Goal: Task Accomplishment & Management: Manage account settings

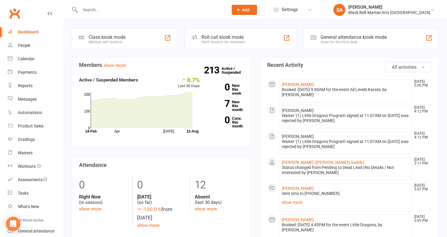
click at [106, 11] on input "text" at bounding box center [152, 10] width 146 height 8
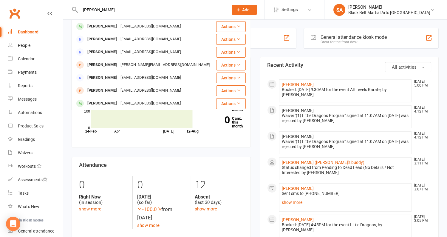
type input "[PERSON_NAME]"
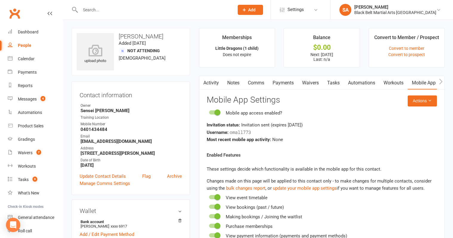
click at [84, 9] on input "text" at bounding box center [155, 10] width 152 height 8
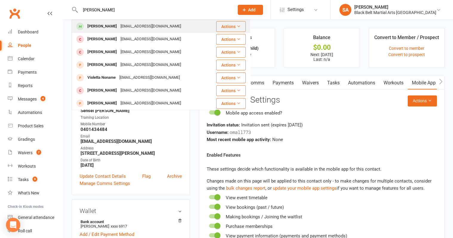
type input "[PERSON_NAME]"
click at [84, 25] on div at bounding box center [80, 26] width 11 height 10
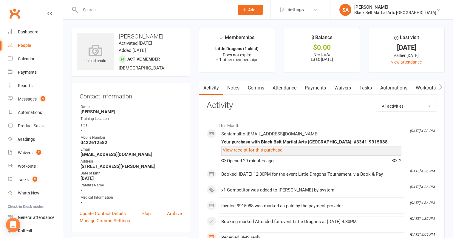
click at [288, 90] on link "Attendance" at bounding box center [285, 88] width 32 height 14
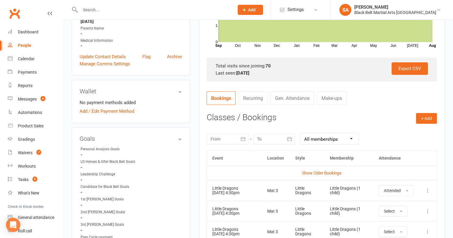
scroll to position [175, 0]
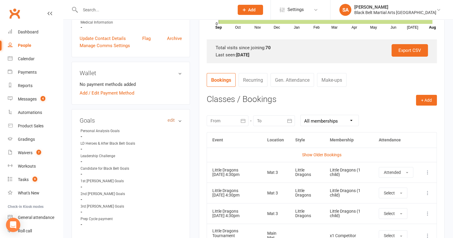
click at [173, 118] on link "edit" at bounding box center [171, 120] width 7 height 5
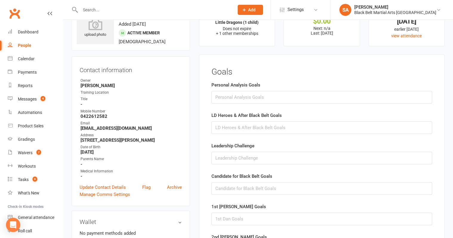
scroll to position [29, 0]
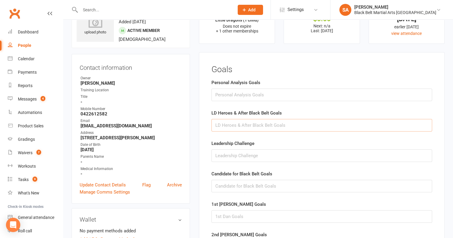
click at [254, 127] on input "text" at bounding box center [322, 125] width 221 height 13
type input "T"
click at [275, 126] on input "Continue training with friends, Using Weapons" at bounding box center [322, 125] width 221 height 13
click at [317, 126] on input "Continue training with friends and Using Weapons" at bounding box center [322, 125] width 221 height 13
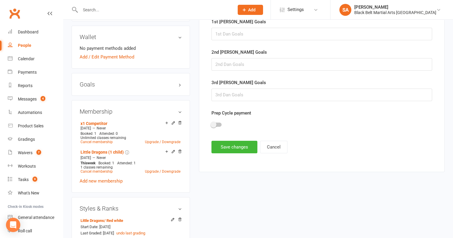
scroll to position [212, 0]
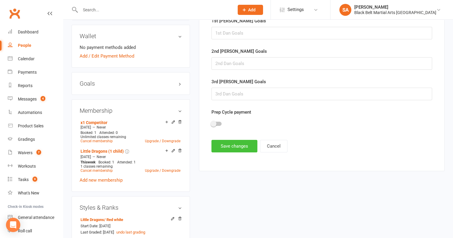
type input "Continue training with friends and Using Weapons."
click at [224, 145] on button "Save changes" at bounding box center [235, 146] width 46 height 13
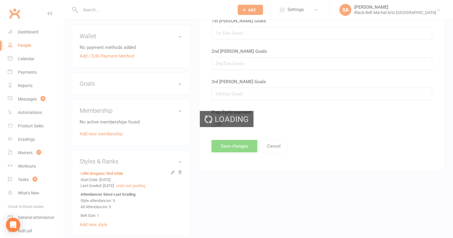
scroll to position [0, 0]
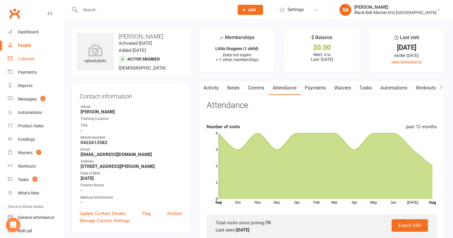
click at [24, 58] on div "Calendar" at bounding box center [26, 58] width 17 height 5
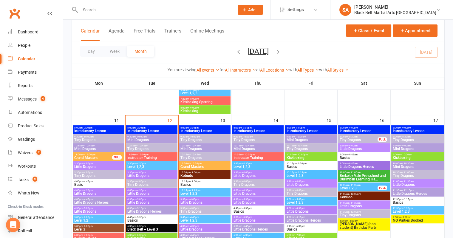
scroll to position [481, 0]
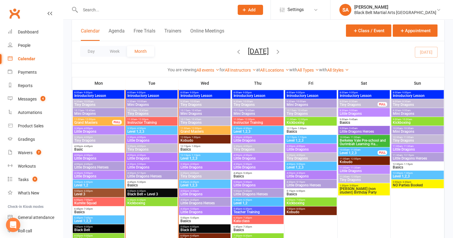
click at [153, 140] on span "Little Dragons" at bounding box center [151, 141] width 49 height 4
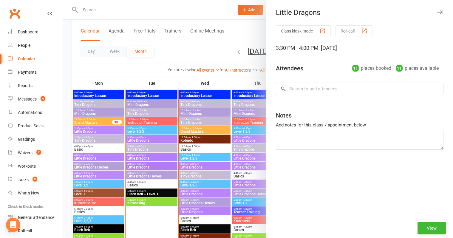
click at [150, 148] on div at bounding box center [258, 119] width 390 height 238
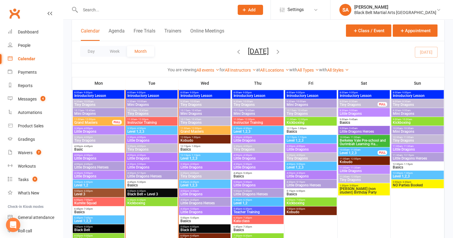
click at [149, 149] on span "Tiny Dragons" at bounding box center [151, 150] width 49 height 4
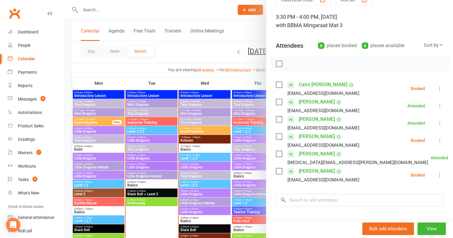
scroll to position [35, 0]
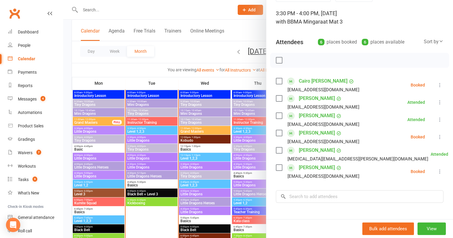
click at [278, 129] on div "Evelyn Dyer anouskajsmith2810@gmail.com" at bounding box center [319, 136] width 86 height 17
click at [279, 167] on label at bounding box center [279, 168] width 6 height 6
click at [278, 133] on label at bounding box center [279, 133] width 6 height 6
click at [281, 78] on label at bounding box center [279, 81] width 6 height 6
click at [302, 60] on icon "button" at bounding box center [305, 60] width 7 height 7
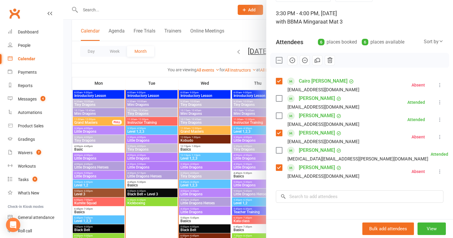
click at [153, 160] on div at bounding box center [258, 119] width 390 height 238
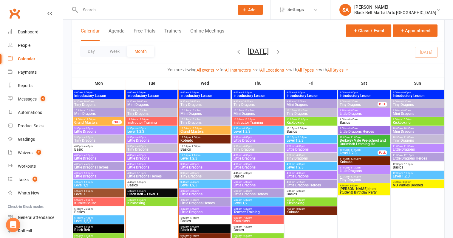
click at [141, 159] on span "Little Dragons" at bounding box center [151, 159] width 49 height 4
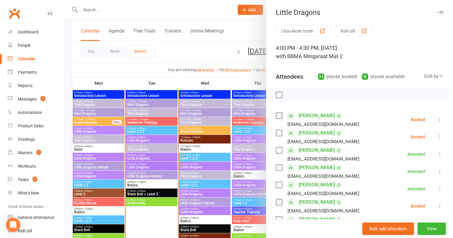
scroll to position [13, 0]
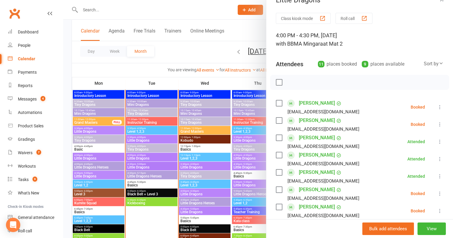
click at [277, 104] on label at bounding box center [279, 103] width 6 height 6
click at [278, 121] on label at bounding box center [279, 121] width 6 height 6
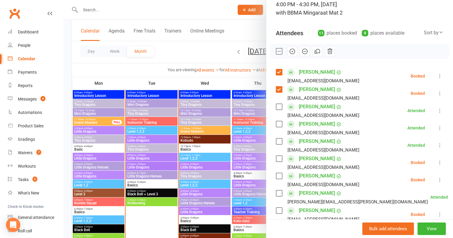
scroll to position [44, 0]
click at [292, 54] on button "button" at bounding box center [292, 51] width 10 height 10
click at [280, 50] on label at bounding box center [279, 51] width 6 height 6
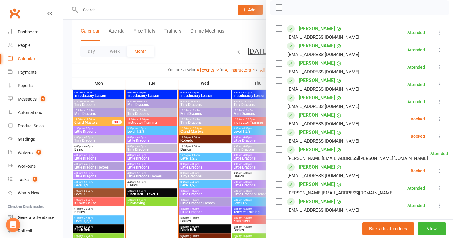
scroll to position [87, 0]
click at [280, 116] on label at bounding box center [279, 115] width 6 height 6
click at [278, 166] on label at bounding box center [279, 167] width 6 height 6
click at [304, 9] on icon "button" at bounding box center [305, 7] width 7 height 7
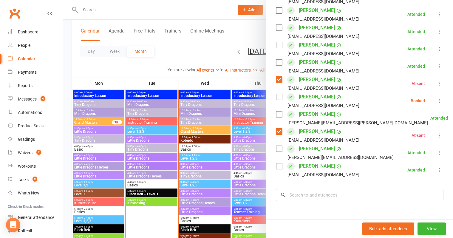
scroll to position [124, 0]
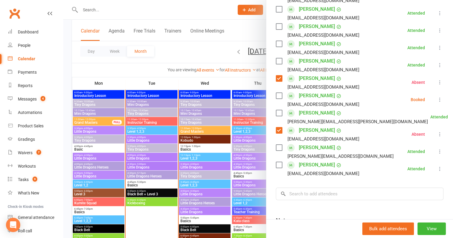
click at [168, 135] on div at bounding box center [258, 119] width 390 height 238
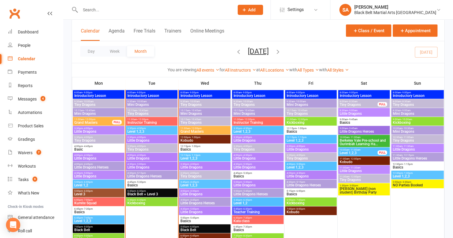
click at [134, 167] on span "Little Dragons" at bounding box center [151, 168] width 49 height 4
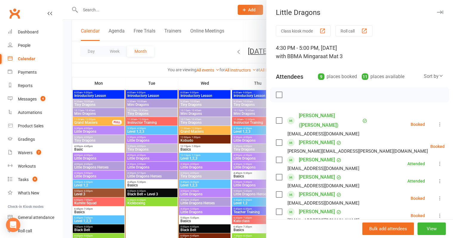
scroll to position [17, 0]
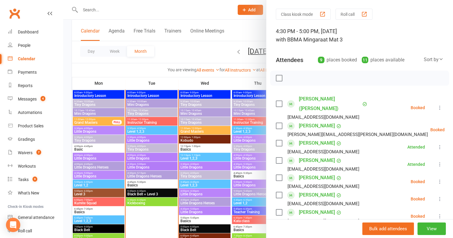
click at [279, 123] on label at bounding box center [279, 126] width 6 height 6
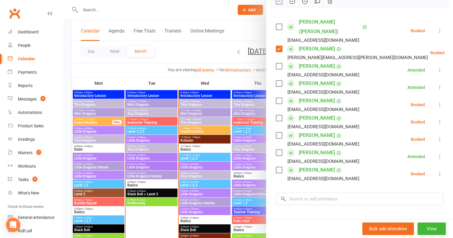
scroll to position [133, 0]
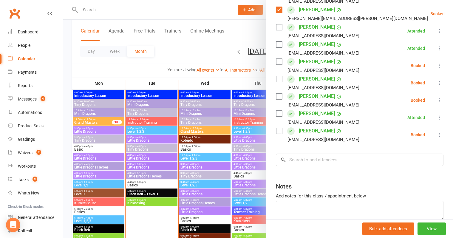
click at [277, 128] on label at bounding box center [279, 131] width 6 height 6
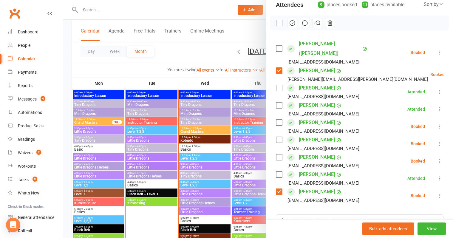
scroll to position [60, 0]
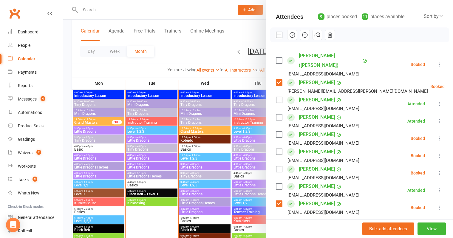
click at [293, 33] on icon "button" at bounding box center [292, 35] width 7 height 7
click at [278, 32] on label at bounding box center [279, 35] width 6 height 6
click at [279, 58] on label at bounding box center [279, 61] width 6 height 6
click at [279, 149] on label at bounding box center [279, 152] width 6 height 6
click at [279, 166] on label at bounding box center [279, 169] width 6 height 6
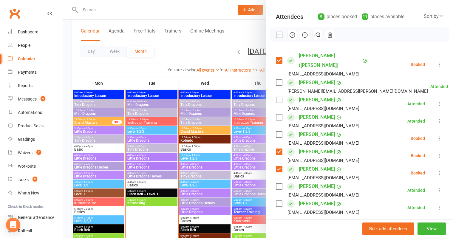
click at [304, 35] on icon "button" at bounding box center [305, 35] width 2 height 0
click at [164, 149] on div at bounding box center [258, 119] width 390 height 238
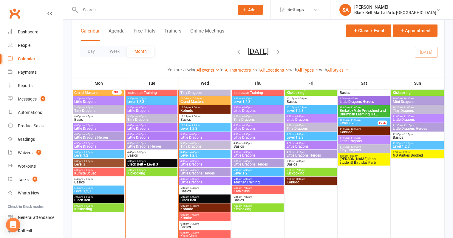
scroll to position [501, 0]
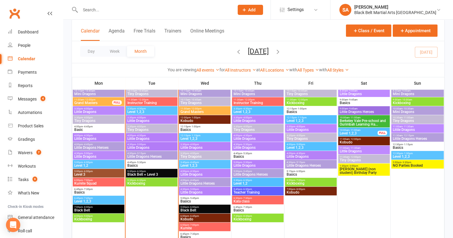
click at [143, 170] on span "- 6:30pm" at bounding box center [141, 171] width 10 height 3
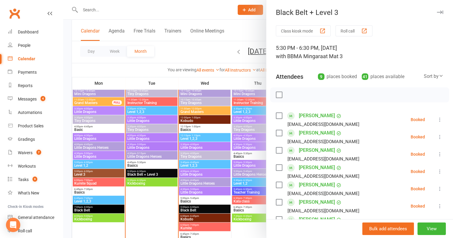
click at [153, 167] on div at bounding box center [258, 119] width 390 height 238
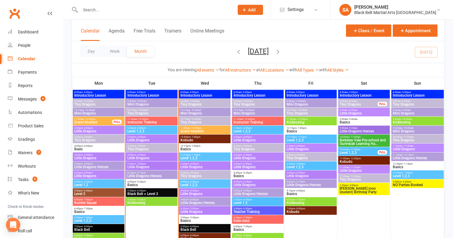
scroll to position [485, 0]
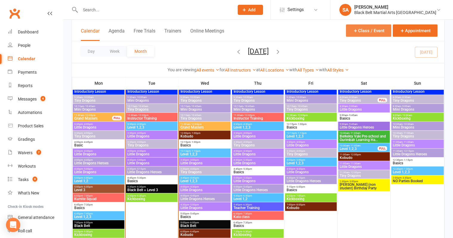
click at [384, 31] on button "Class / Event" at bounding box center [368, 30] width 45 height 12
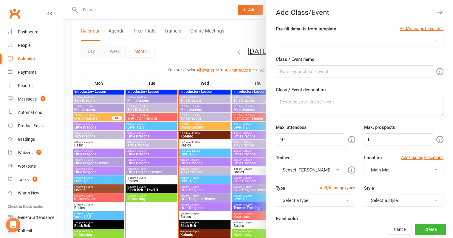
click at [377, 43] on select "Closures Graduation (Basics) Graduation (KB) Graduation (Kobudo) Graduation (L1…" at bounding box center [359, 41] width 167 height 12
select select "214"
type input "Level 3 Pretest"
type input "100"
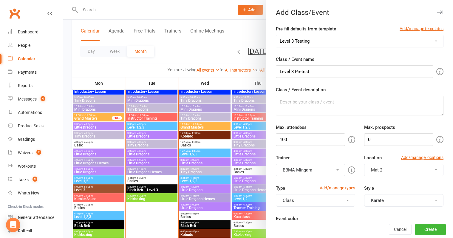
scroll to position [144, 0]
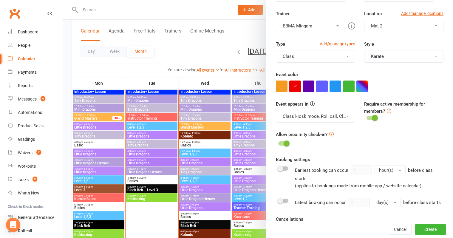
click at [373, 118] on div at bounding box center [372, 118] width 10 height 4
click at [367, 117] on input "checkbox" at bounding box center [367, 117] width 0 height 0
click at [287, 143] on span at bounding box center [287, 144] width 6 height 6
click at [279, 143] on input "checkbox" at bounding box center [279, 143] width 0 height 0
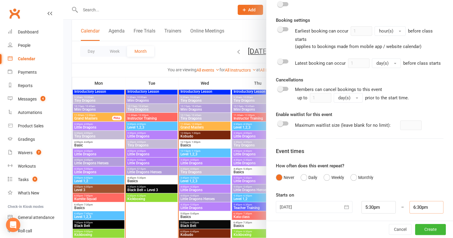
click at [431, 208] on input "6:30pm" at bounding box center [427, 207] width 34 height 13
type input "7:00pm"
click at [429, 186] on li "7:00pm" at bounding box center [424, 188] width 29 height 9
click at [425, 230] on button "Create" at bounding box center [431, 229] width 31 height 11
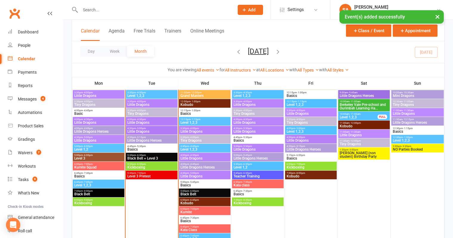
scroll to position [522, 0]
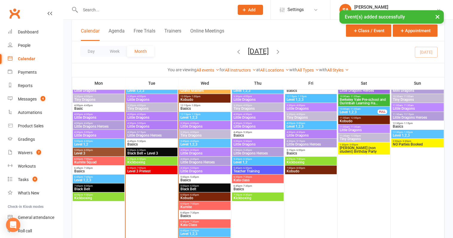
click at [149, 172] on span "Level 3 Pretest" at bounding box center [151, 172] width 49 height 4
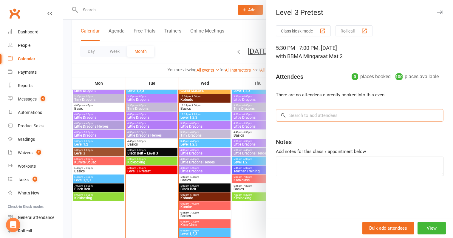
click at [338, 116] on input "search" at bounding box center [360, 115] width 168 height 13
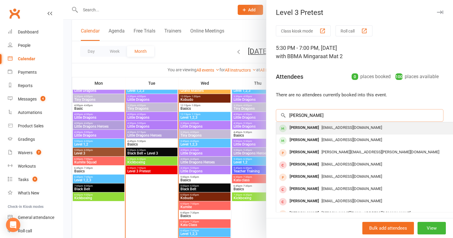
type input "Angela jones"
click at [344, 125] on span "angelaoztag@gmail.com" at bounding box center [352, 127] width 61 height 4
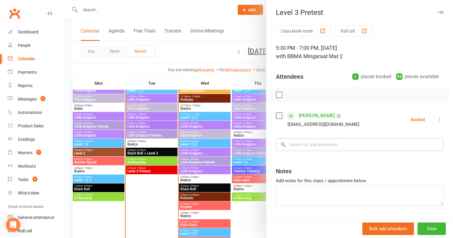
click at [343, 143] on input "search" at bounding box center [360, 145] width 168 height 13
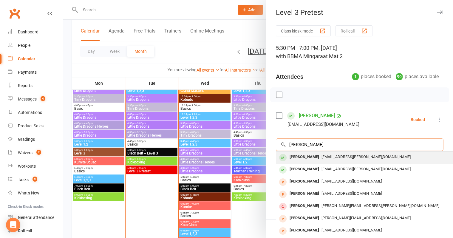
type input "travis mullholland"
click at [343, 153] on div "emma.mulholland@gmail.com" at bounding box center [366, 157] width 174 height 9
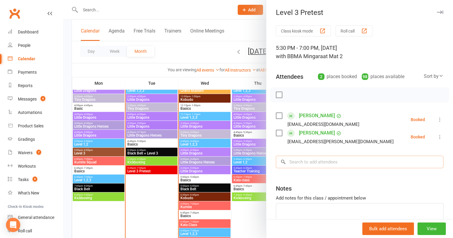
click at [334, 161] on input "search" at bounding box center [360, 162] width 168 height 13
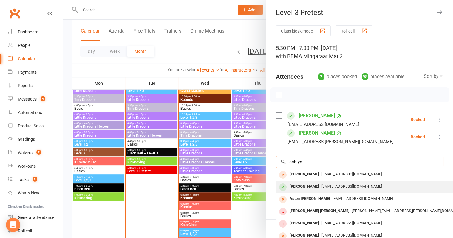
type input "ashlyn"
click at [329, 181] on div "Ashlyn Brennan melly74@logitel.net.au" at bounding box center [365, 187] width 179 height 12
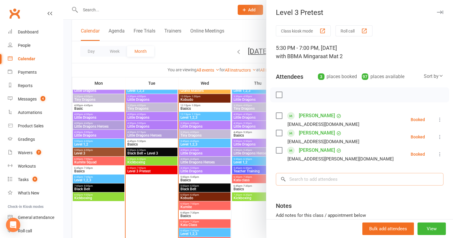
click at [299, 179] on input "search" at bounding box center [360, 179] width 168 height 13
paste input "Addison Munday"
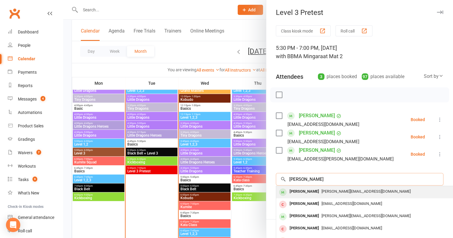
type input "Addison Munday"
click at [300, 190] on div "Addison Munday" at bounding box center [304, 191] width 34 height 9
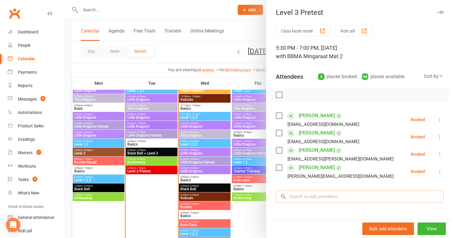
click at [320, 197] on input "search" at bounding box center [360, 196] width 168 height 13
paste input "Wolfe Freeman"
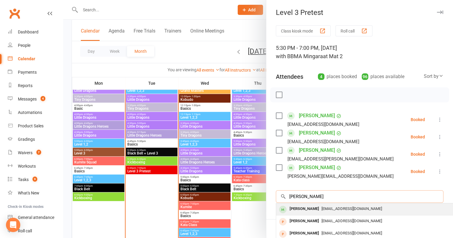
type input "Wolfe Freeman"
click at [322, 208] on span "lindadeliefste@gmail.com" at bounding box center [352, 209] width 61 height 4
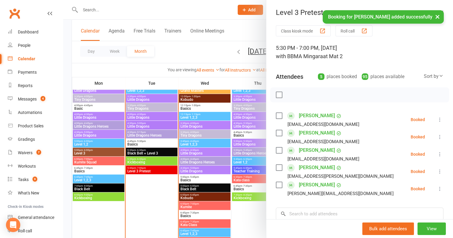
click at [277, 148] on label at bounding box center [279, 150] width 6 height 6
click at [331, 98] on icon "button" at bounding box center [330, 95] width 7 height 7
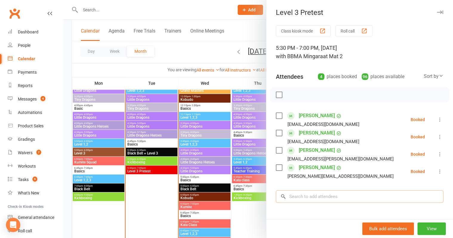
click at [357, 201] on input "search" at bounding box center [360, 196] width 168 height 13
paste input "Sofia Valencia"
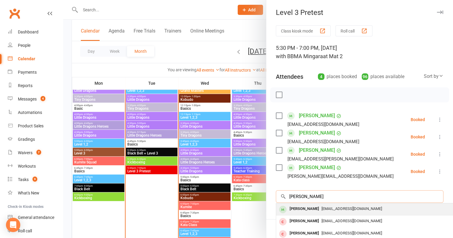
type input "Sofia Valencia"
click at [345, 207] on span "mischa0624@gmail.com" at bounding box center [352, 209] width 61 height 4
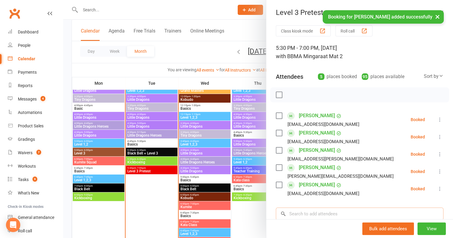
click at [314, 214] on input "search" at bounding box center [360, 214] width 168 height 13
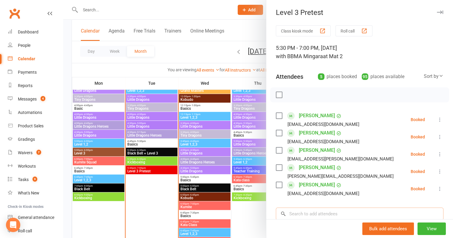
click at [339, 216] on input "search" at bounding box center [360, 214] width 168 height 13
paste input "Colin Haskins"
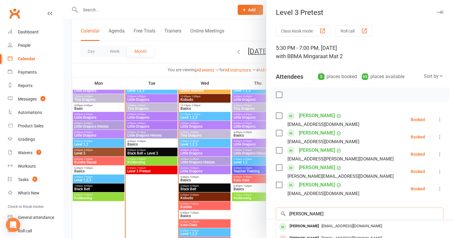
scroll to position [29, 0]
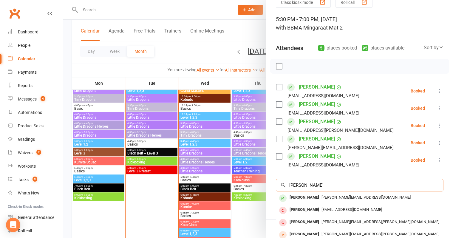
type input "Colin Haskins"
click at [313, 201] on div "Colin Haskins suzanne.shiu1@gmail.com" at bounding box center [365, 198] width 179 height 12
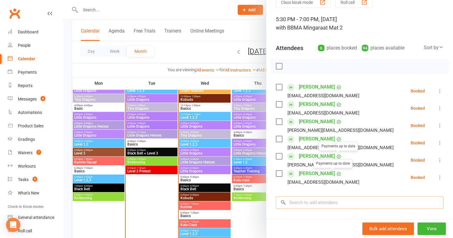
click at [327, 196] on input "search" at bounding box center [360, 202] width 168 height 13
paste input "Cohen Dacey"
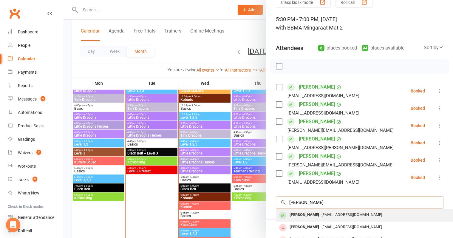
type input "Cohen Dacey"
click at [322, 215] on span "dhockey743@hotmail.com" at bounding box center [352, 215] width 61 height 4
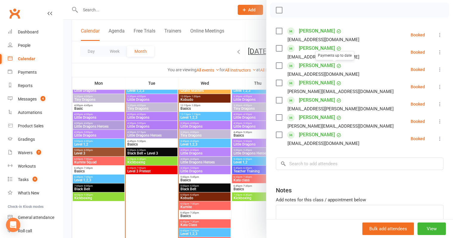
scroll to position [86, 0]
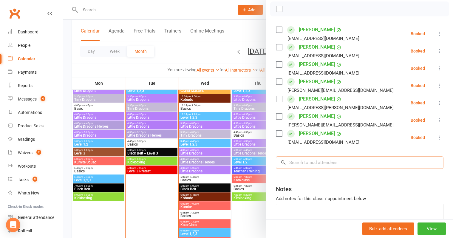
click at [316, 164] on input "search" at bounding box center [360, 162] width 168 height 13
paste input "Ella Williamson"
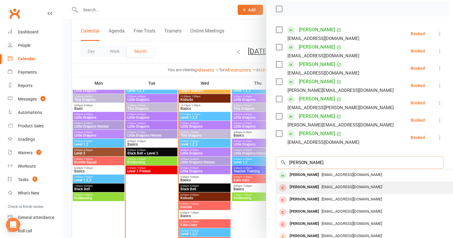
type input "Ella Williamson"
click at [315, 182] on div "Tom Williamson elanmilly@gmail.com" at bounding box center [365, 188] width 179 height 12
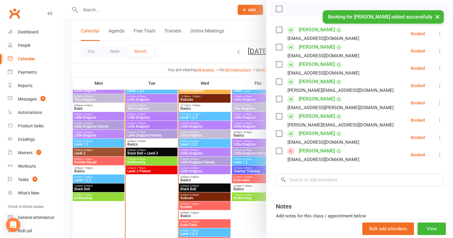
click at [279, 149] on label at bounding box center [279, 151] width 6 height 6
click at [330, 7] on icon "button" at bounding box center [330, 9] width 7 height 7
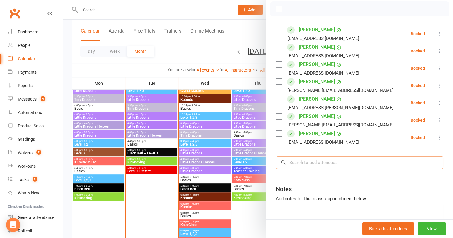
click at [307, 166] on input "search" at bounding box center [360, 162] width 168 height 13
paste input "Ella Williamson"
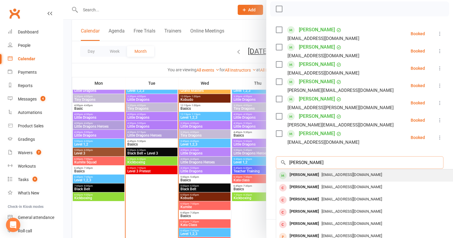
type input "Ella Williamson"
click at [306, 172] on div "Ella Williamson" at bounding box center [304, 175] width 34 height 9
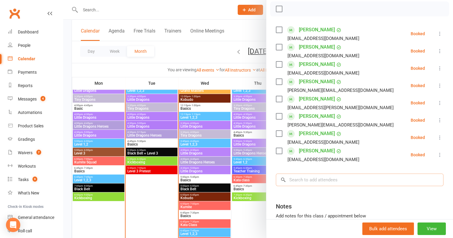
click at [313, 176] on input "search" at bounding box center [360, 180] width 168 height 13
paste input "Samantha Warnest"
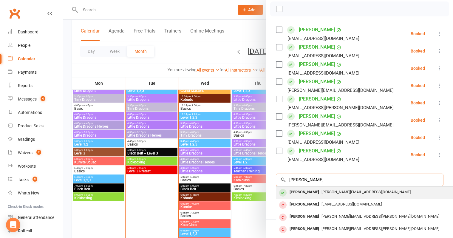
type input "Samantha Warnest"
click at [320, 196] on div "Samantha Warnest" at bounding box center [304, 192] width 34 height 9
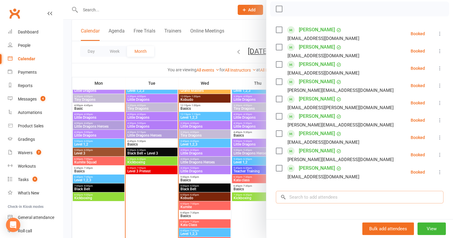
click at [335, 194] on input "search" at bounding box center [360, 197] width 168 height 13
paste input "Charles Blanch"
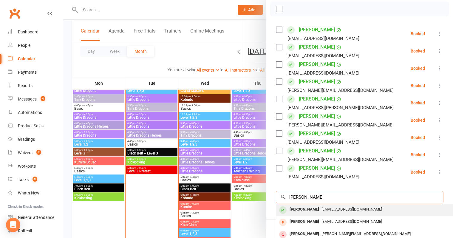
type input "Charles Blanch"
click at [328, 209] on span "vivanyu@hotmail.com" at bounding box center [352, 209] width 61 height 4
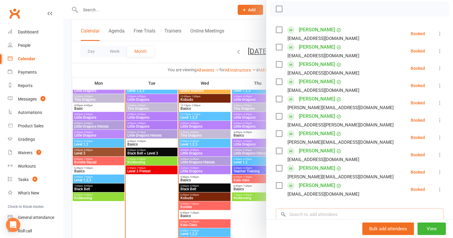
click at [331, 214] on input "search" at bounding box center [360, 214] width 168 height 13
paste input "Chase Bardsley"
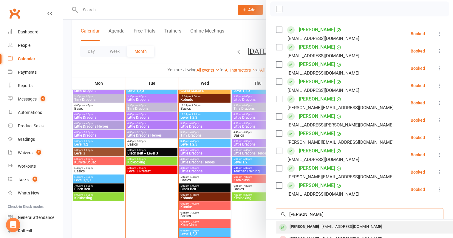
type input "Chase Bardsley"
click at [310, 226] on div "Chase Bardsley" at bounding box center [304, 227] width 34 height 9
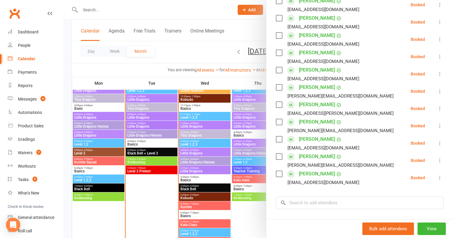
scroll to position [118, 0]
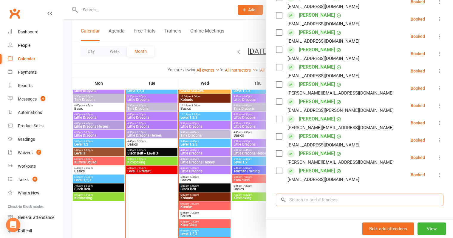
click at [336, 198] on input "search" at bounding box center [360, 200] width 168 height 13
paste input "Aeesha Domingo"
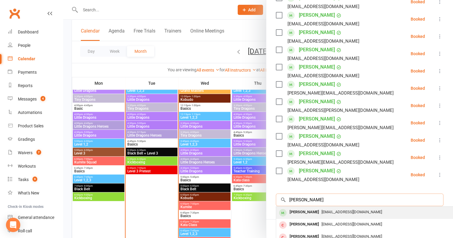
type input "Aeesha Domingo"
click at [331, 207] on div "Aeesha Domingo Malakeh_domingo@bigpond.com" at bounding box center [365, 213] width 179 height 12
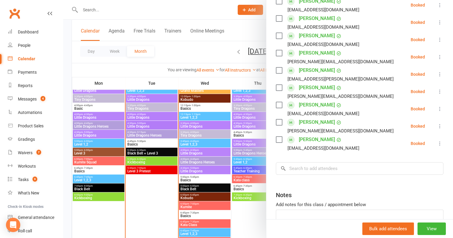
scroll to position [167, 0]
click at [315, 167] on input "search" at bounding box center [360, 168] width 168 height 13
paste input "Dominic Finch"
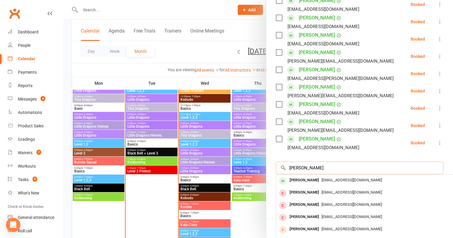
scroll to position [193, 0]
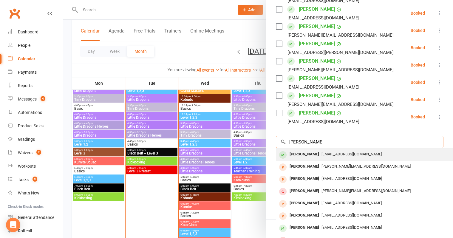
type input "Dominic Finch"
click at [320, 158] on div "melaniejackson88@hotmail.com" at bounding box center [366, 154] width 174 height 9
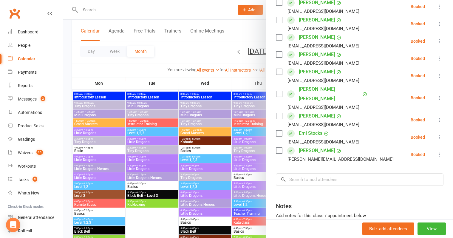
click at [68, 53] on div at bounding box center [258, 119] width 390 height 238
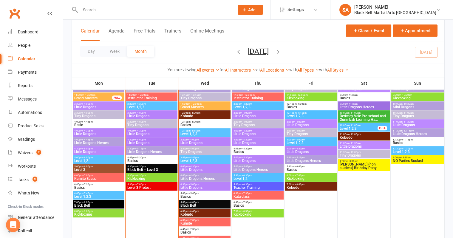
scroll to position [508, 0]
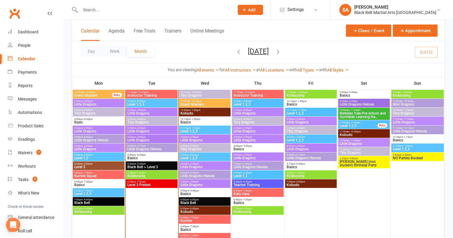
click at [164, 185] on span "Level 3 Pretest" at bounding box center [151, 185] width 49 height 4
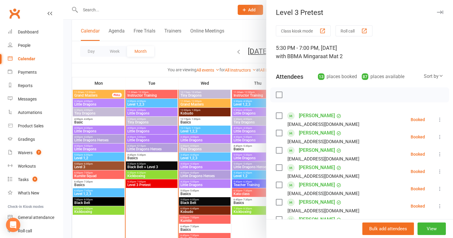
scroll to position [223, 0]
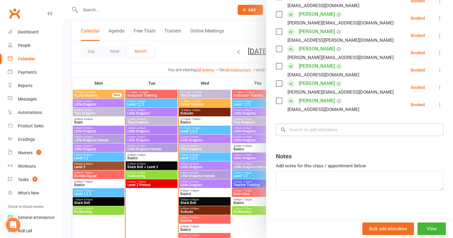
click at [344, 133] on input "search" at bounding box center [360, 130] width 168 height 13
paste input "Logan Krapf"
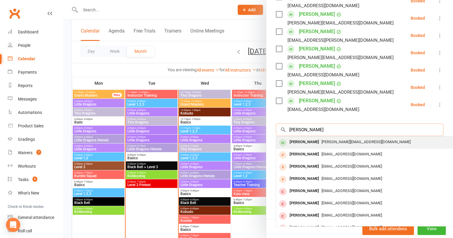
type input "Logan Krapf"
click at [328, 142] on span "andrea_lipovska@hotmail.com" at bounding box center [366, 142] width 89 height 4
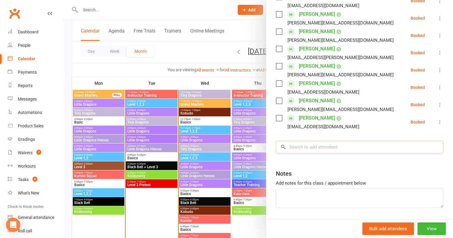
click at [320, 152] on input "search" at bounding box center [360, 147] width 168 height 13
paste input "Lauren Williamson"
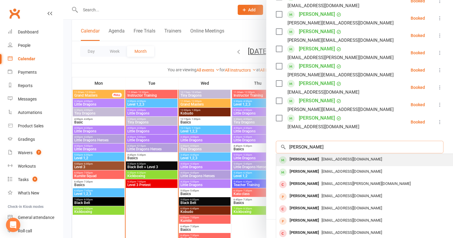
type input "Lauren Williamson"
click at [318, 159] on div "Lauren Williamson" at bounding box center [304, 159] width 34 height 9
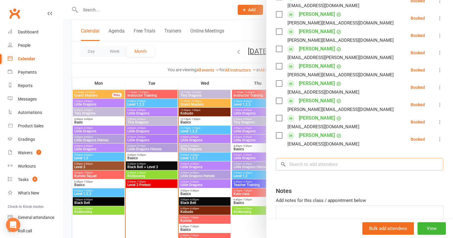
click at [337, 160] on input "search" at bounding box center [360, 164] width 168 height 13
paste input "Debra Hockey"
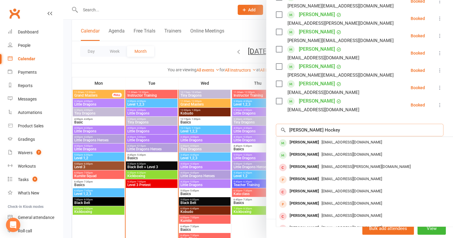
scroll to position [257, 0]
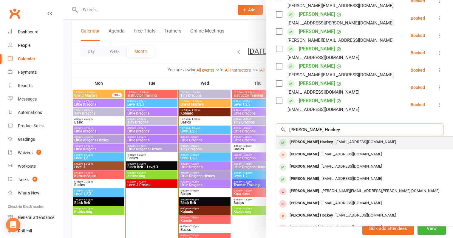
type input "Debra Hockey"
click at [319, 144] on div "dhockey743@hotmail.com" at bounding box center [366, 142] width 174 height 9
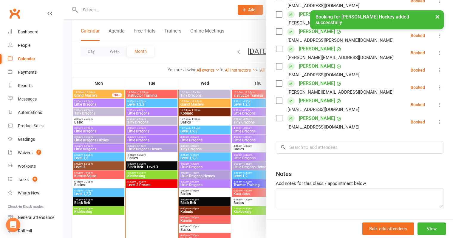
scroll to position [275, 0]
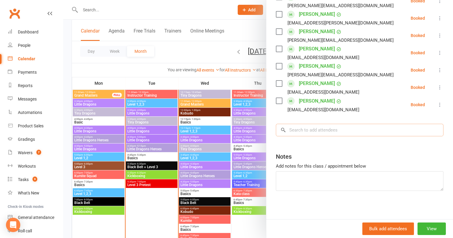
click at [323, 129] on input "search" at bounding box center [360, 130] width 168 height 13
paste input "Max Grimley"
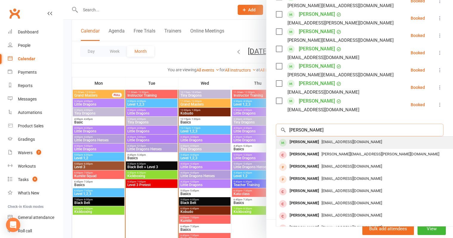
type input "Max Grimley"
click at [318, 138] on div "brett_g@live.com" at bounding box center [366, 142] width 174 height 9
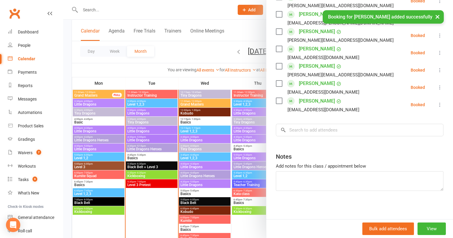
scroll to position [292, 0]
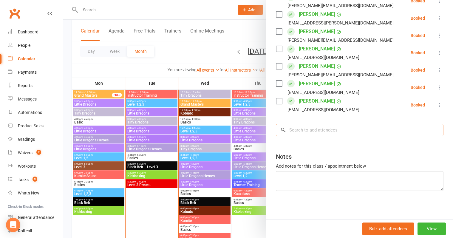
click at [330, 129] on input "search" at bounding box center [360, 130] width 168 height 13
paste input "Lauren Hirst"
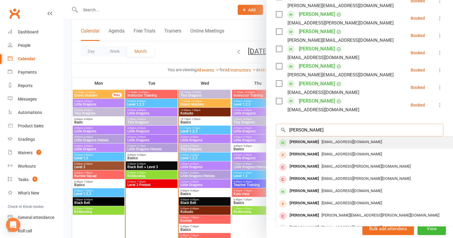
type input "Lauren Hirst"
click at [325, 139] on div "logs24@hotmail.com" at bounding box center [366, 142] width 174 height 9
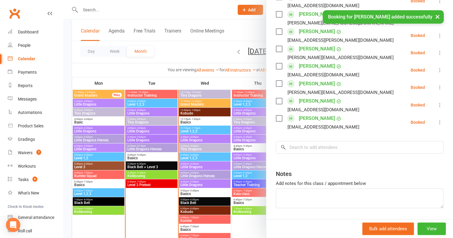
scroll to position [309, 0]
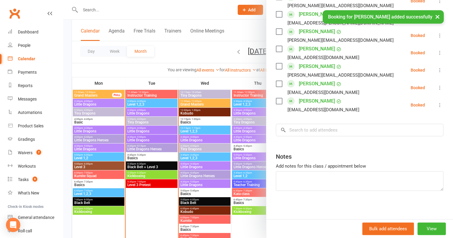
click at [379, 131] on input "search" at bounding box center [360, 130] width 168 height 13
paste input "Aidan Jackson"
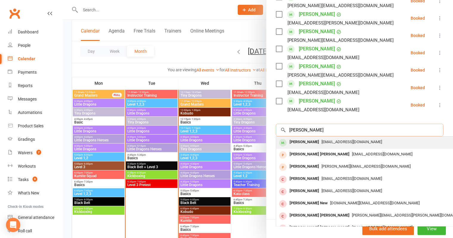
type input "Aidan Jackson"
click at [355, 140] on span "kierajackson@hotmail.com.au" at bounding box center [352, 142] width 61 height 4
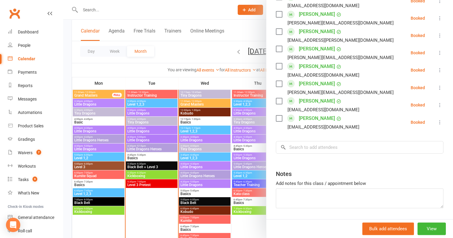
scroll to position [327, 0]
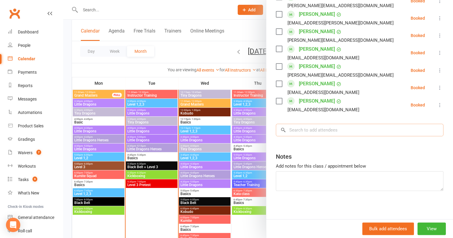
click at [332, 124] on input "search" at bounding box center [360, 130] width 168 height 13
paste input "Travis Mulholland"
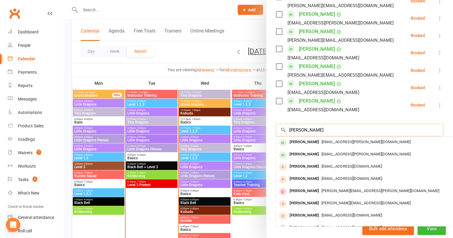
type input "Travis Mulholland"
click at [316, 139] on div "Travis Mulholland" at bounding box center [304, 142] width 34 height 9
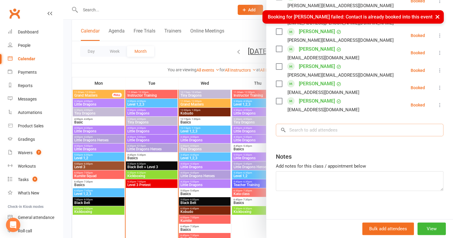
click at [322, 128] on input "search" at bounding box center [360, 130] width 168 height 13
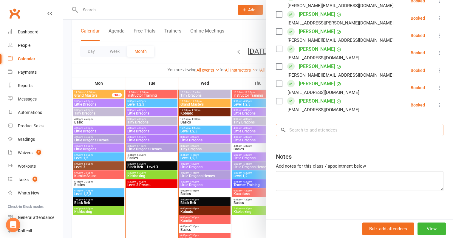
paste input "Hallie Bolton"
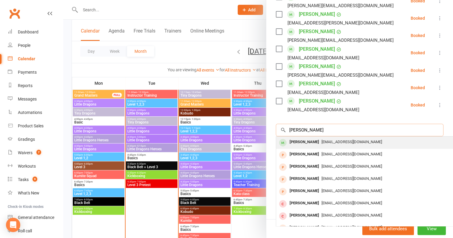
type input "Hallie Bolton"
click at [322, 140] on span "dom@cacare.com.au" at bounding box center [352, 142] width 61 height 4
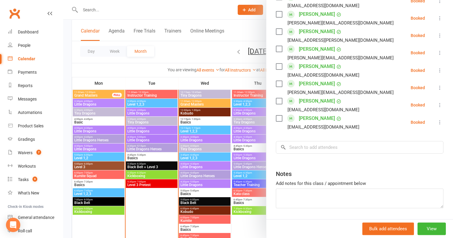
scroll to position [344, 0]
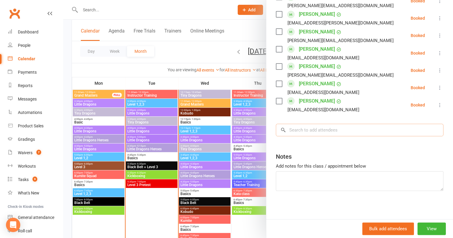
click at [316, 130] on input "search" at bounding box center [360, 130] width 168 height 13
paste input "Ashlyn Brennan"
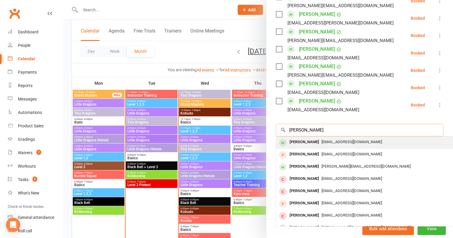
type input "Ashlyn Brennan"
click at [309, 141] on div "Ashlyn Brennan" at bounding box center [304, 142] width 34 height 9
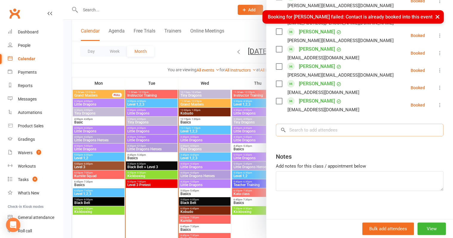
click at [335, 133] on input "search" at bounding box center [360, 130] width 168 height 13
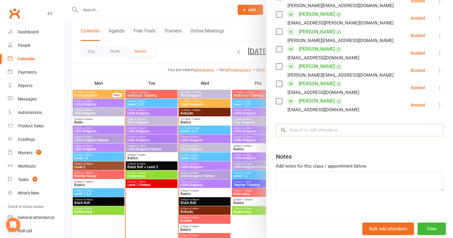
paste input "Daniel Zhao"
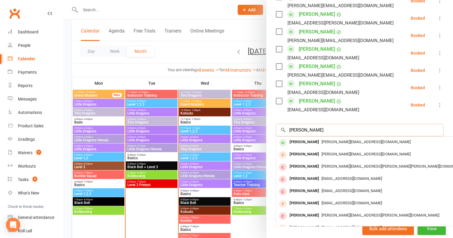
type input "Daniel Zhao"
click at [333, 141] on span "richard@lrbelectrics.com.au" at bounding box center [366, 142] width 89 height 4
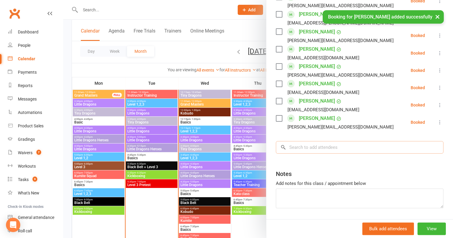
click at [301, 143] on input "search" at bounding box center [360, 147] width 168 height 13
paste input "Eliana Diamandaras"
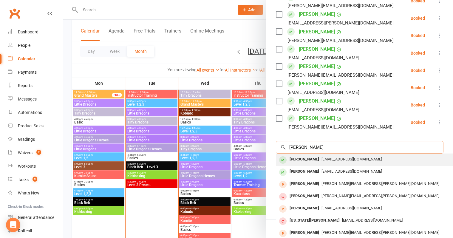
type input "Eliana Diamandaras"
click at [306, 160] on div "Eliana Diamandaras" at bounding box center [304, 159] width 34 height 9
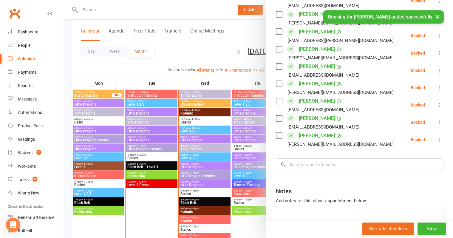
scroll to position [361, 0]
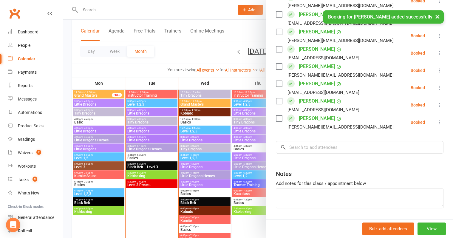
click at [363, 152] on input "search" at bounding box center [360, 147] width 168 height 13
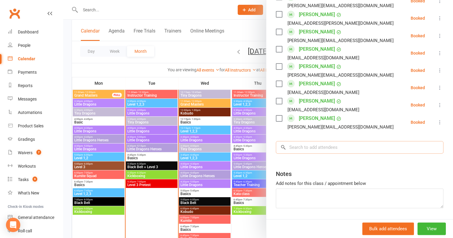
paste input "Jaxson Caldwell"
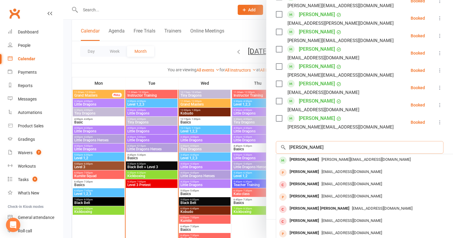
type input "Jaxson Caldwell"
click at [335, 156] on div "caldwell.belle@gmail.com" at bounding box center [366, 160] width 174 height 9
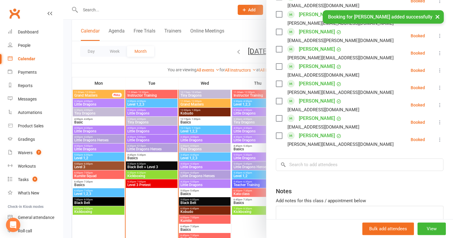
scroll to position [379, 0]
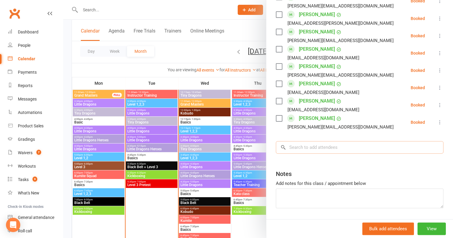
click at [336, 150] on input "search" at bounding box center [360, 147] width 168 height 13
paste input "Kai Dacey"
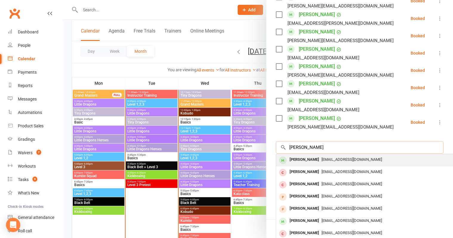
type input "Kai Dacey"
click at [335, 162] on div "dhockey743@hotmail.com" at bounding box center [366, 160] width 174 height 9
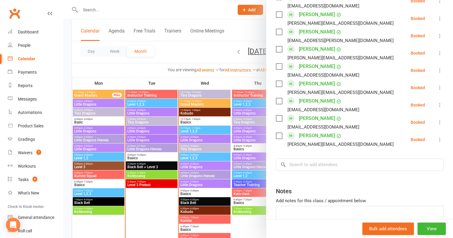
scroll to position [396, 0]
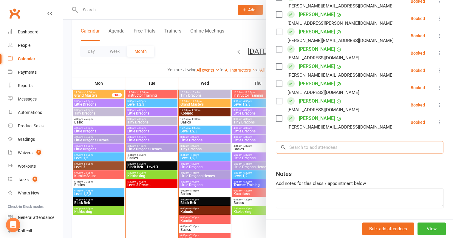
click at [360, 147] on input "search" at bounding box center [360, 147] width 168 height 13
paste input "Mia Gibbons"
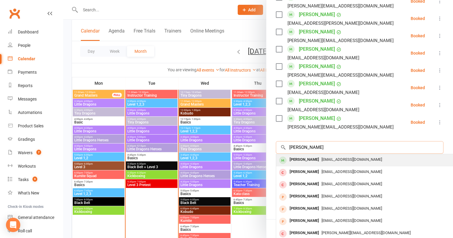
type input "Mia Gibbons"
click at [353, 157] on span "narelleg1970@live.com.au" at bounding box center [352, 159] width 61 height 4
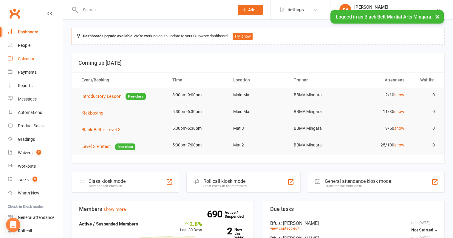
click at [29, 57] on div "Calendar" at bounding box center [26, 58] width 17 height 5
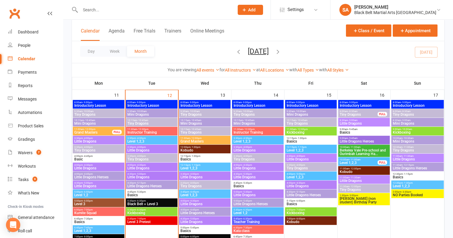
scroll to position [472, 0]
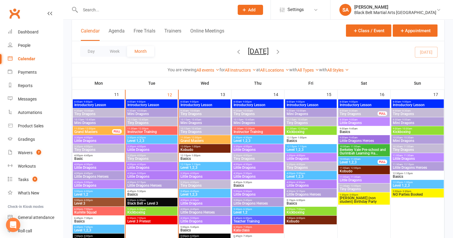
click at [147, 202] on span "Black Belt + Level 3" at bounding box center [151, 204] width 49 height 4
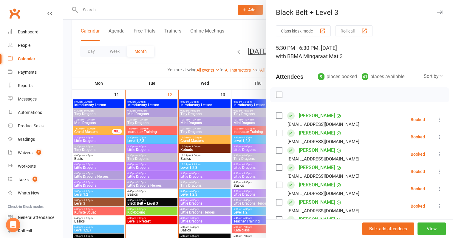
scroll to position [153, 0]
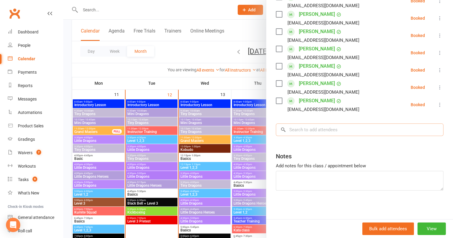
click at [326, 130] on input "search" at bounding box center [360, 130] width 168 height 13
paste input "Samuel Bannerman"
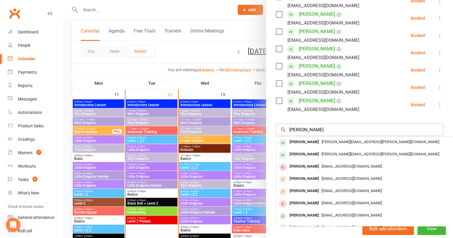
type input "Samuel Bannerman"
click at [201, 127] on div at bounding box center [258, 119] width 390 height 238
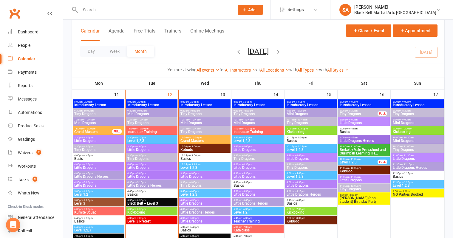
click at [146, 218] on span "5:30pm - 7:00pm" at bounding box center [151, 218] width 49 height 3
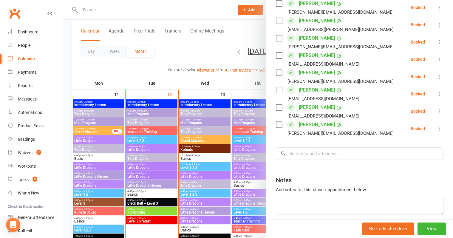
scroll to position [407, 0]
click at [319, 153] on input "search" at bounding box center [360, 153] width 168 height 13
paste input "Samuel Bannerman"
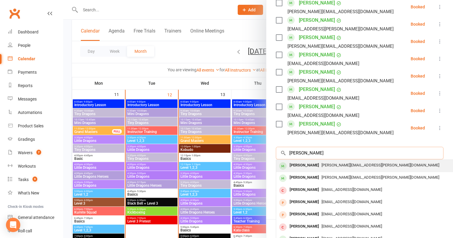
type input "Samuel Bannerman"
click at [316, 164] on div "Samuel Bannerman" at bounding box center [304, 165] width 34 height 9
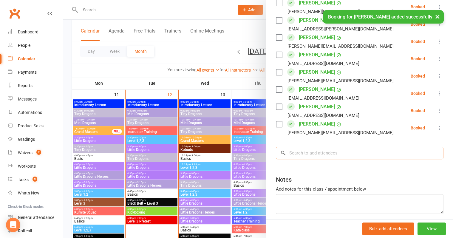
click at [347, 156] on input "search" at bounding box center [360, 153] width 168 height 13
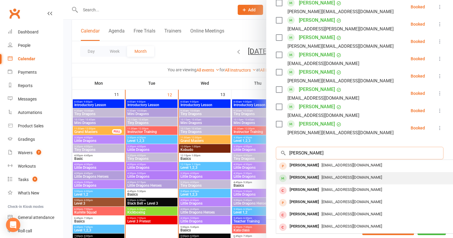
type input "tony"
click at [348, 177] on span "batterham.tonyr@gmail.com" at bounding box center [352, 177] width 61 height 4
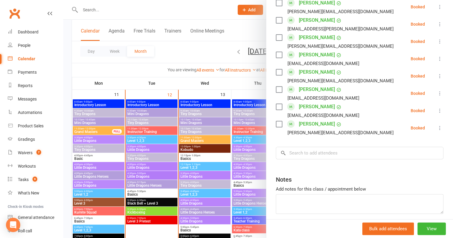
scroll to position [447, 0]
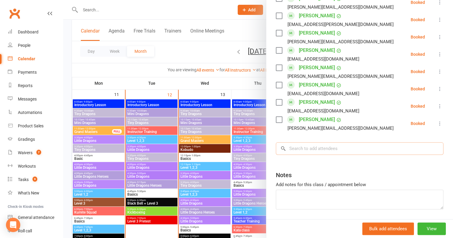
click at [326, 147] on input "search" at bounding box center [360, 148] width 168 height 13
paste input "Theo Sandys"
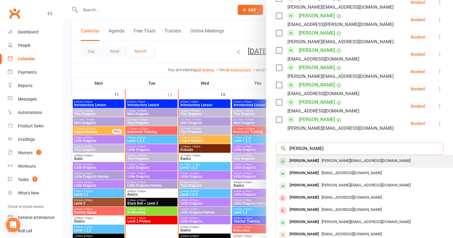
type input "Theo Sandys"
click at [323, 160] on span "cathy.boyd22@gmail.com" at bounding box center [366, 161] width 89 height 4
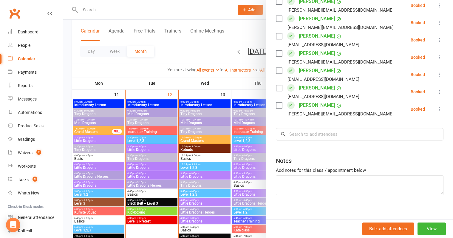
scroll to position [483, 0]
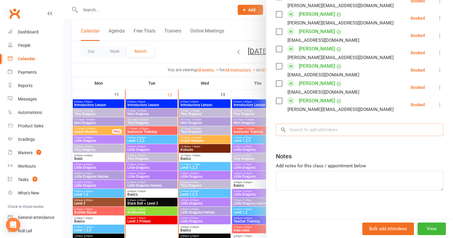
click at [311, 133] on input "search" at bounding box center [360, 130] width 168 height 13
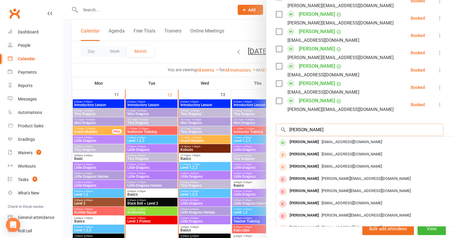
type input "jenny sprigg"
click at [310, 144] on div "Jenny Sprigg" at bounding box center [304, 142] width 34 height 9
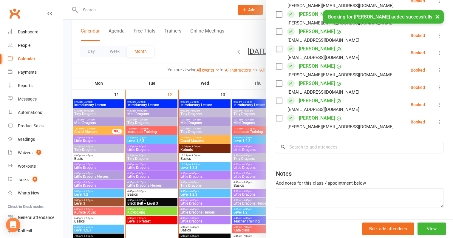
click at [323, 151] on input "search" at bounding box center [360, 147] width 168 height 13
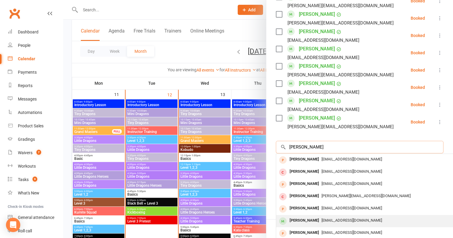
type input "patrick"
click at [332, 221] on span "juneandpatrick@bigpond.com" at bounding box center [352, 220] width 61 height 4
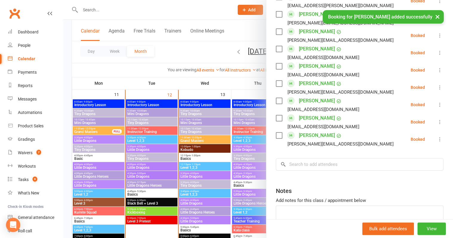
scroll to position [500, 0]
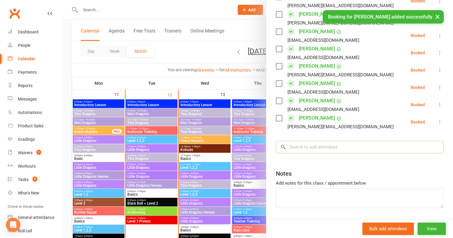
click at [320, 142] on input "search" at bounding box center [360, 147] width 168 height 13
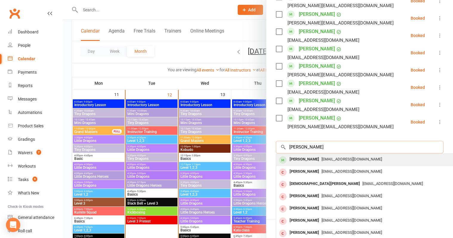
type input "conway"
click at [322, 157] on span "paulconwap1@gmail.com" at bounding box center [352, 159] width 61 height 4
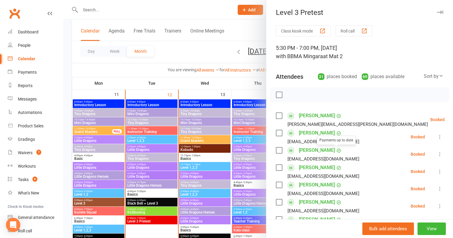
scroll to position [535, 0]
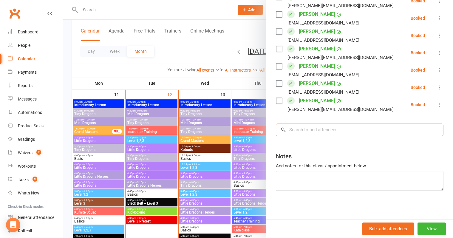
click at [354, 132] on input "search" at bounding box center [360, 130] width 168 height 13
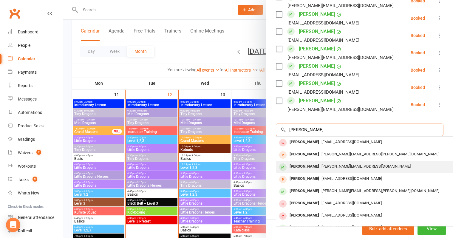
type input "natalie"
click at [330, 166] on span "Natalie_sharp@optusnet.com.au" at bounding box center [366, 166] width 89 height 4
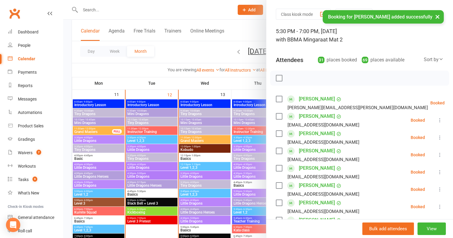
scroll to position [0, 0]
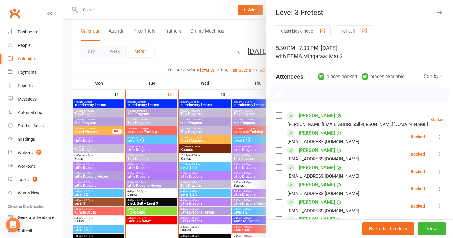
click at [279, 135] on label at bounding box center [279, 133] width 6 height 6
click at [276, 166] on label at bounding box center [279, 168] width 6 height 6
click at [277, 181] on div "Charles Blanch vivanyu@hotmail.com" at bounding box center [319, 188] width 86 height 17
click at [278, 183] on label at bounding box center [279, 185] width 6 height 6
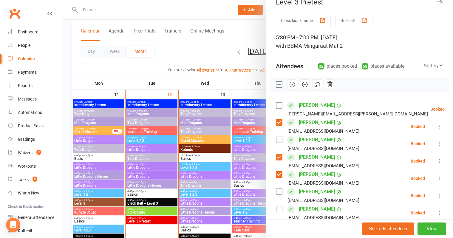
click at [277, 190] on label at bounding box center [279, 192] width 6 height 6
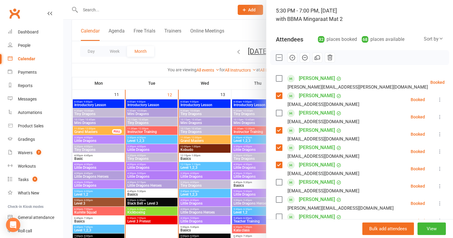
scroll to position [38, 0]
click at [278, 184] on label at bounding box center [279, 182] width 6 height 6
click at [278, 199] on label at bounding box center [279, 199] width 6 height 6
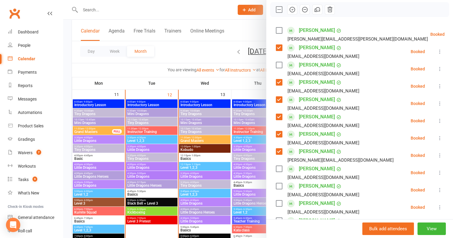
click at [276, 168] on label at bounding box center [279, 169] width 6 height 6
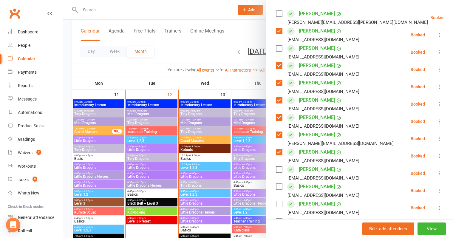
scroll to position [136, 0]
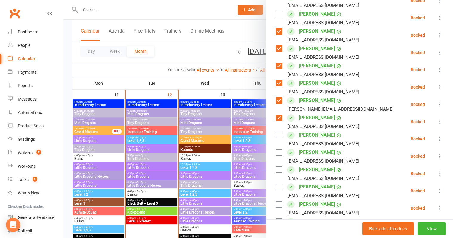
click at [276, 166] on div "Eliana Diamandaras c_ireneg@hotmail.com" at bounding box center [319, 173] width 86 height 17
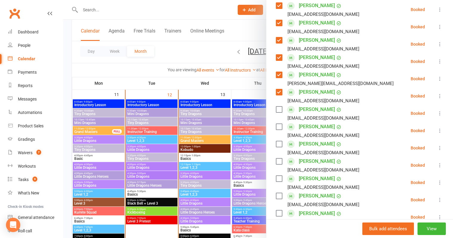
click at [278, 146] on label at bounding box center [279, 144] width 6 height 6
click at [279, 159] on label at bounding box center [279, 162] width 6 height 6
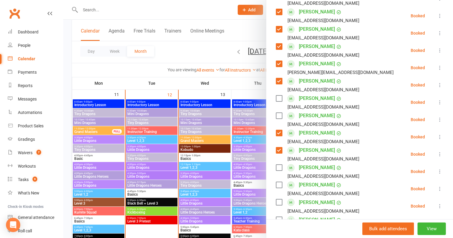
scroll to position [189, 0]
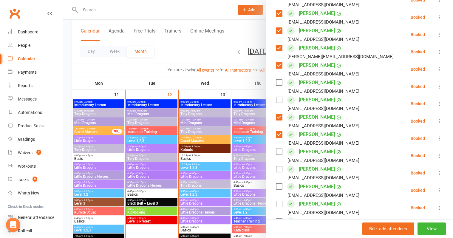
click at [276, 151] on label at bounding box center [279, 152] width 6 height 6
click at [278, 172] on label at bounding box center [279, 169] width 6 height 6
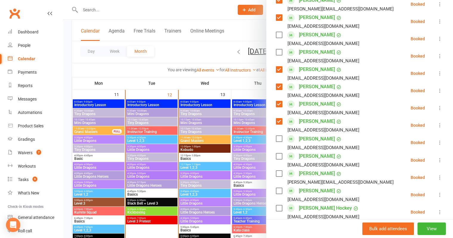
scroll to position [238, 0]
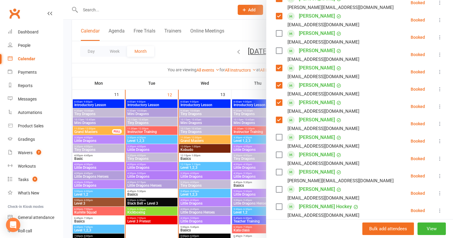
click at [277, 137] on label at bounding box center [279, 137] width 6 height 6
click at [278, 155] on label at bounding box center [279, 155] width 6 height 6
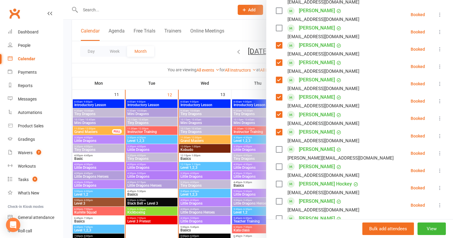
scroll to position [270, 0]
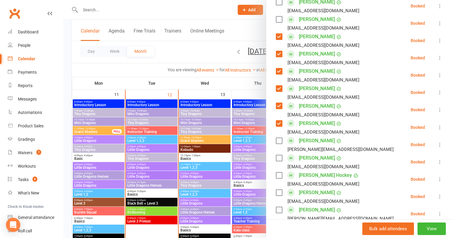
click at [279, 123] on label at bounding box center [279, 124] width 6 height 6
click at [279, 144] on div "Colin Haskins suzanne.shiu1@gmail.com" at bounding box center [336, 144] width 120 height 17
click at [279, 142] on label at bounding box center [279, 141] width 6 height 6
click at [278, 156] on label at bounding box center [279, 158] width 6 height 6
click at [279, 176] on label at bounding box center [279, 176] width 6 height 6
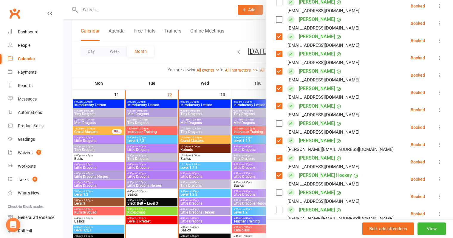
click at [280, 174] on label at bounding box center [279, 176] width 6 height 6
click at [280, 193] on label at bounding box center [279, 193] width 6 height 6
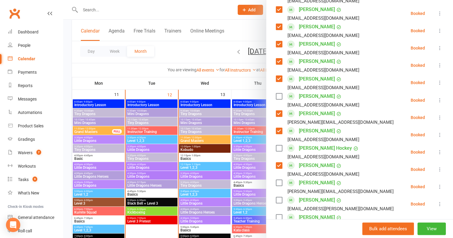
scroll to position [297, 0]
click at [279, 185] on div "Logan Krapf andrea_lipovska@hotmail.com" at bounding box center [336, 186] width 120 height 17
click at [280, 183] on label at bounding box center [279, 183] width 6 height 6
click at [279, 200] on label at bounding box center [279, 200] width 6 height 6
click at [279, 216] on label at bounding box center [279, 217] width 6 height 6
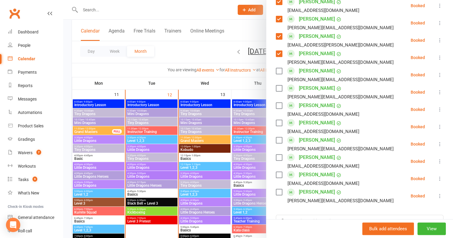
scroll to position [464, 0]
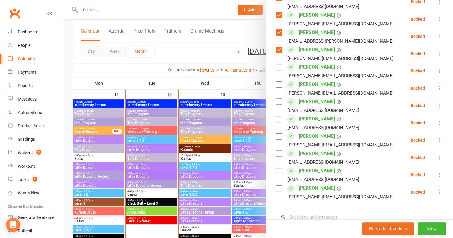
click at [277, 82] on label at bounding box center [279, 84] width 6 height 6
click at [279, 103] on label at bounding box center [279, 102] width 6 height 6
click at [279, 118] on label at bounding box center [279, 119] width 6 height 6
click at [279, 134] on label at bounding box center [279, 136] width 6 height 6
click at [276, 152] on label at bounding box center [279, 154] width 6 height 6
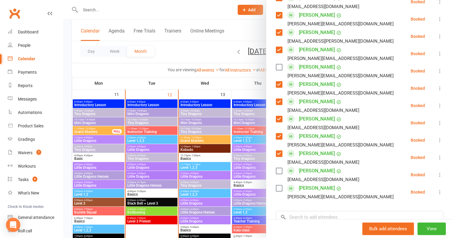
click at [280, 182] on div "lauren.williamson89@hotmail.com" at bounding box center [319, 180] width 86 height 8
click at [281, 186] on label at bounding box center [279, 188] width 6 height 6
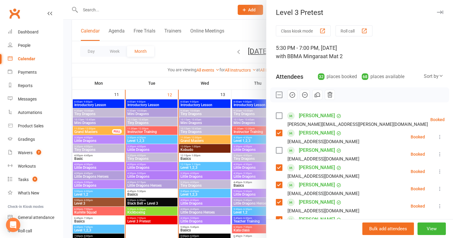
click at [294, 96] on icon "button" at bounding box center [292, 95] width 5 height 5
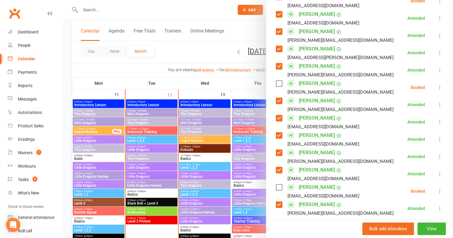
scroll to position [479, 0]
